Goal: Task Accomplishment & Management: Complete application form

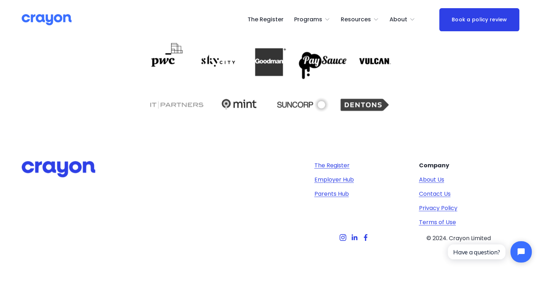
scroll to position [1293, 0]
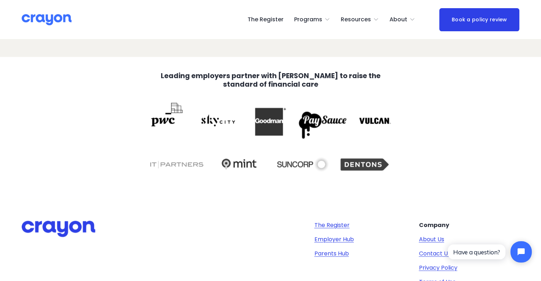
click at [265, 18] on link "The Register" at bounding box center [266, 19] width 36 height 11
